Goal: Task Accomplishment & Management: Manage account settings

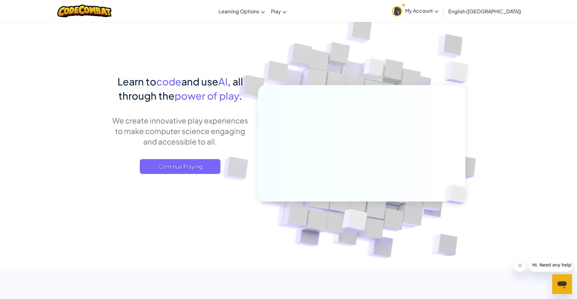
click at [441, 6] on link "My Account" at bounding box center [415, 11] width 53 height 20
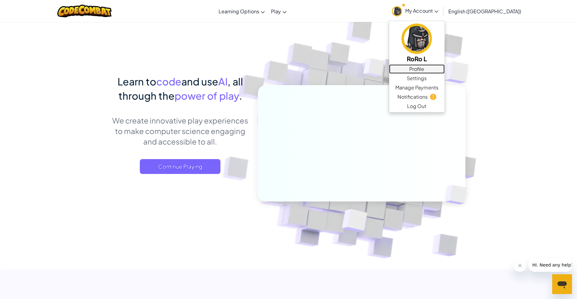
click at [445, 70] on link "Profile" at bounding box center [416, 68] width 55 height 9
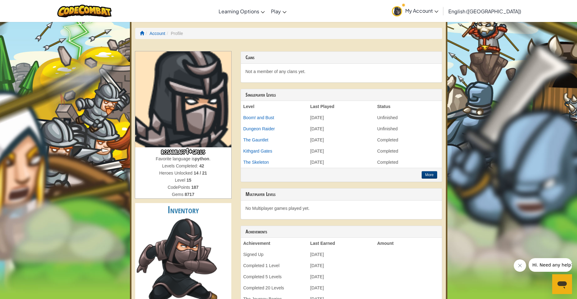
click at [438, 13] on span "My Account" at bounding box center [421, 10] width 33 height 7
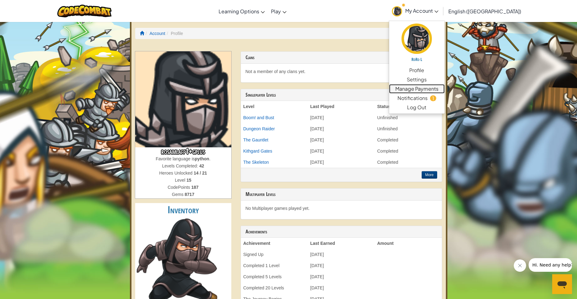
click at [445, 89] on link "Manage Payments" at bounding box center [416, 88] width 55 height 9
